Goal: Information Seeking & Learning: Learn about a topic

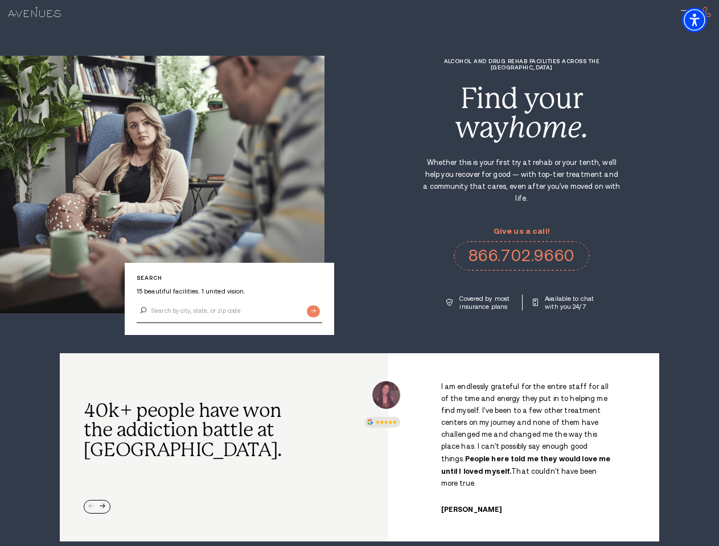
click at [359, 273] on div "Alcohol and Drug Rehab Facilities across the [GEOGRAPHIC_DATA] Find your way ho…" at bounding box center [521, 184] width 394 height 253
click at [704, 20] on img "Accessibility Menu" at bounding box center [694, 19] width 25 height 25
